Goal: Task Accomplishment & Management: Use online tool/utility

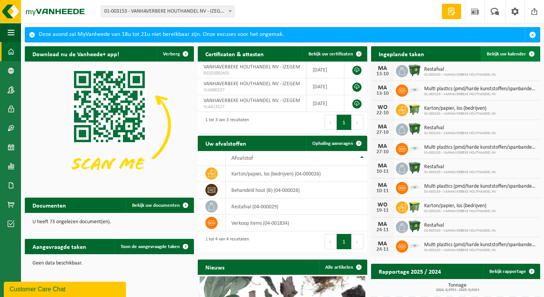
click at [504, 53] on span "Bekijk uw kalender" at bounding box center [506, 54] width 39 height 5
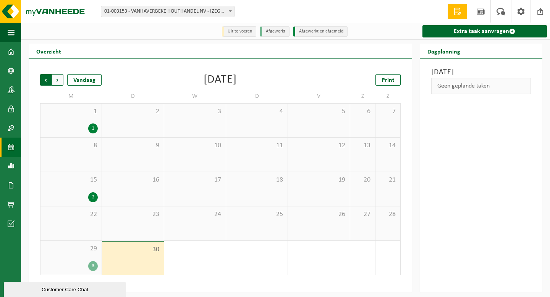
click at [57, 80] on span "Volgende" at bounding box center [57, 79] width 11 height 11
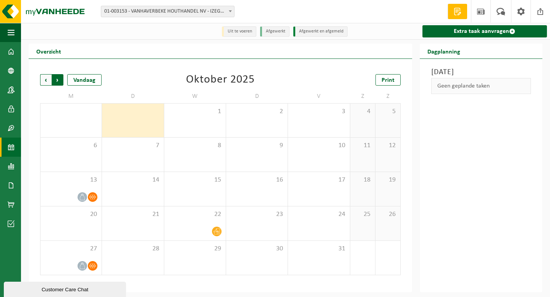
click at [45, 84] on span "Vorige" at bounding box center [45, 79] width 11 height 11
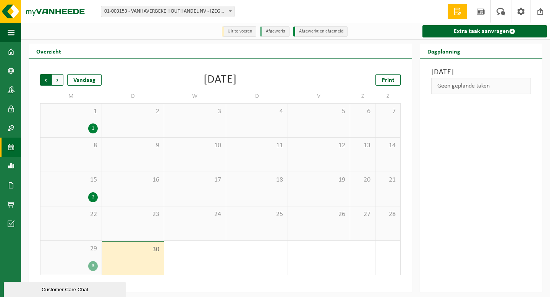
click at [52, 83] on span "Volgende" at bounding box center [57, 79] width 11 height 11
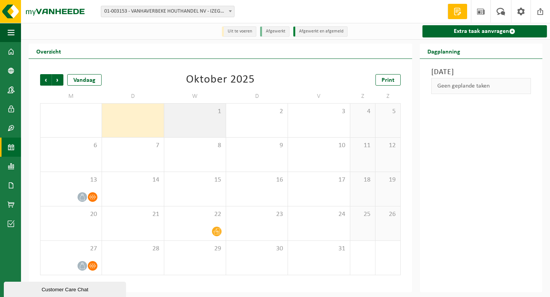
click at [208, 121] on div "1" at bounding box center [194, 120] width 61 height 34
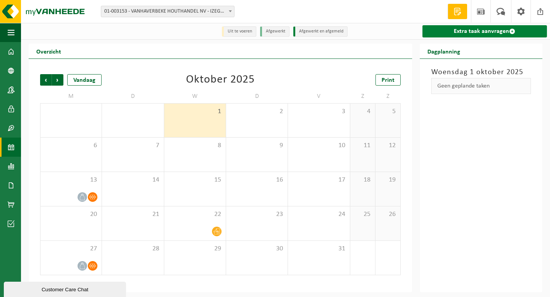
click at [486, 29] on link "Extra taak aanvragen" at bounding box center [484, 31] width 124 height 12
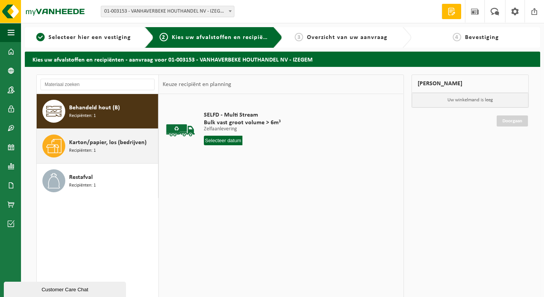
click at [82, 150] on span "Recipiënten: 1" at bounding box center [82, 150] width 27 height 7
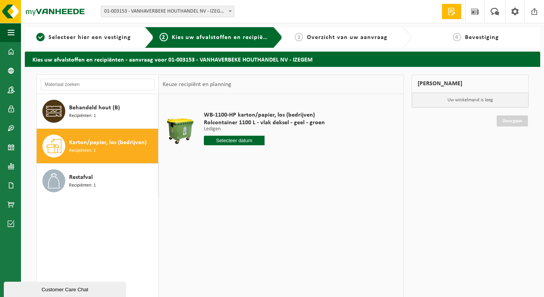
click at [228, 137] on input "text" at bounding box center [234, 141] width 61 height 10
click at [237, 183] on div "1" at bounding box center [237, 184] width 13 height 12
type input "Van 2025-10-01"
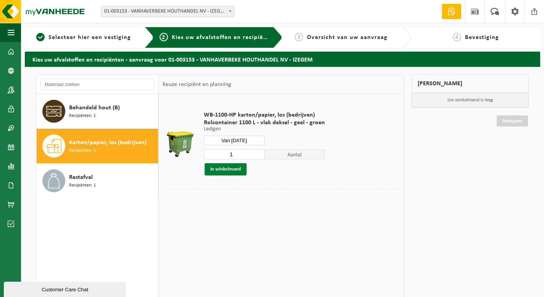
click at [229, 167] on button "In winkelmand" at bounding box center [226, 169] width 42 height 12
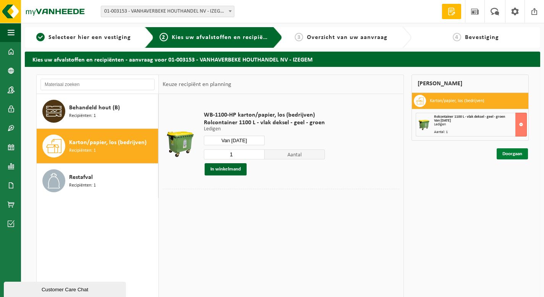
click at [509, 152] on link "Doorgaan" at bounding box center [512, 153] width 31 height 11
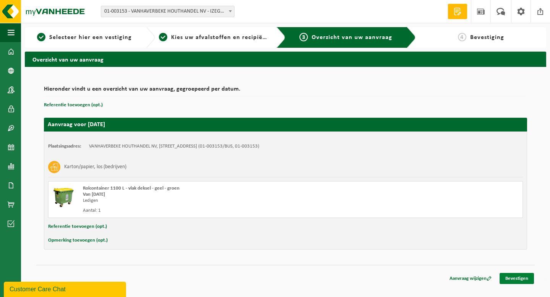
click at [514, 278] on link "Bevestigen" at bounding box center [516, 278] width 34 height 11
